Goal: Find specific page/section: Find specific page/section

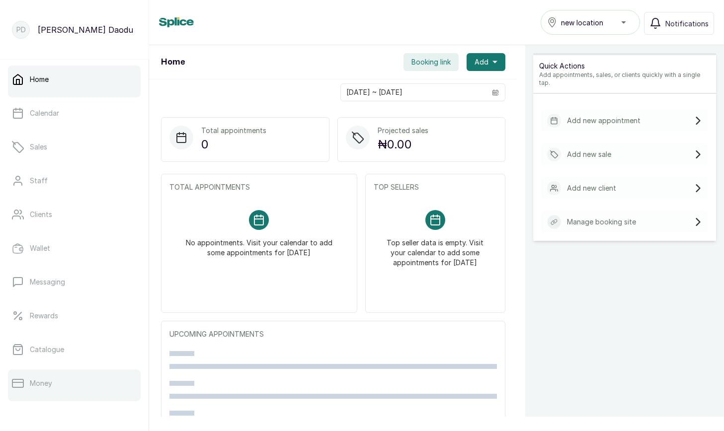
click at [69, 382] on link "Money" at bounding box center [74, 383] width 133 height 28
